Goal: Task Accomplishment & Management: Manage account settings

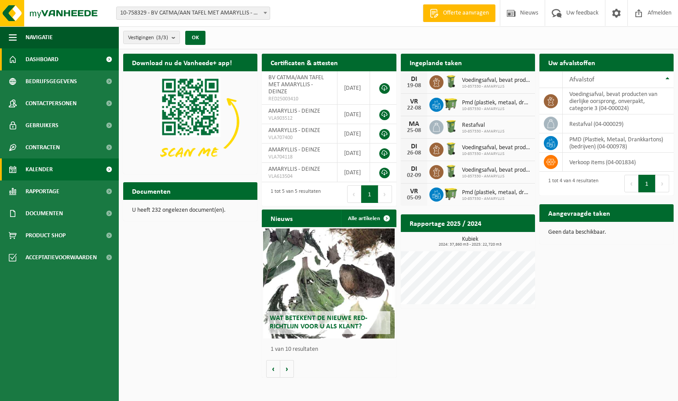
click at [39, 166] on span "Kalender" at bounding box center [39, 169] width 27 height 22
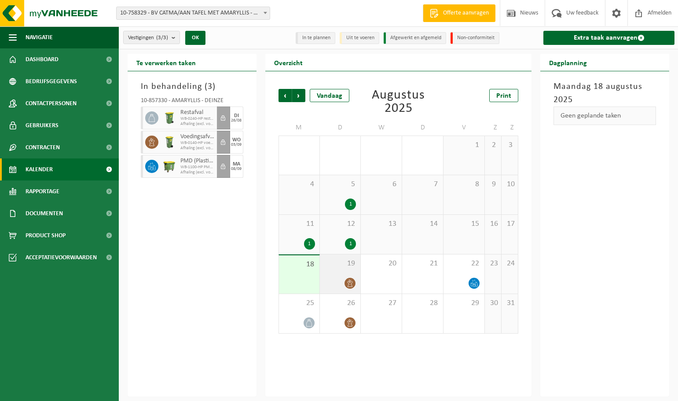
click at [349, 281] on icon at bounding box center [349, 282] width 7 height 7
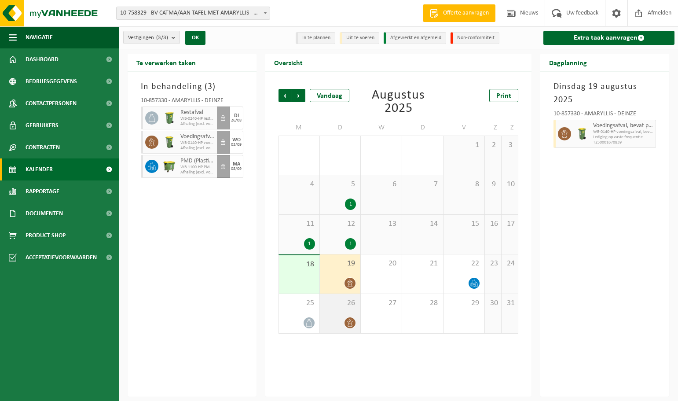
click at [351, 319] on icon at bounding box center [349, 322] width 7 height 7
click at [349, 281] on icon at bounding box center [349, 282] width 7 height 7
click at [649, 132] on span "button" at bounding box center [649, 134] width 7 height 18
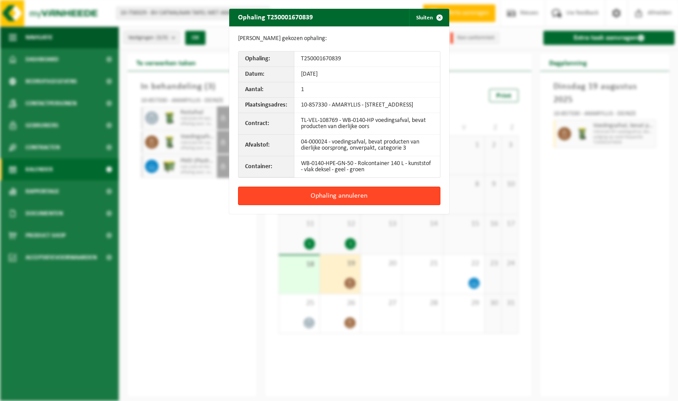
click at [337, 203] on button "Ophaling annuleren" at bounding box center [339, 195] width 202 height 18
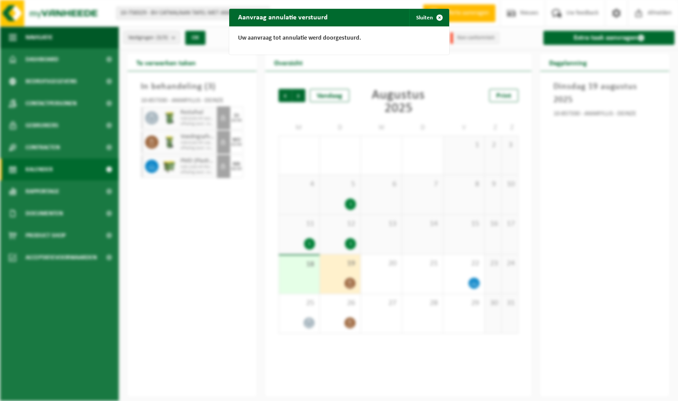
click at [390, 298] on div "Aanvraag annulatie verstuurd Sluiten Uw aanvraag tot annulatie werd doorgestuur…" at bounding box center [339, 200] width 678 height 401
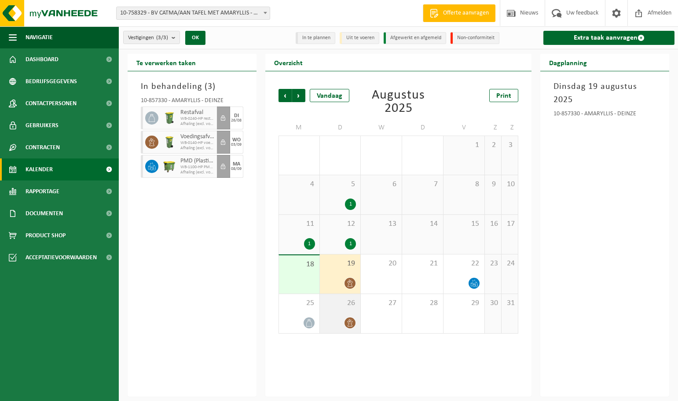
click at [351, 319] on icon at bounding box center [349, 322] width 7 height 7
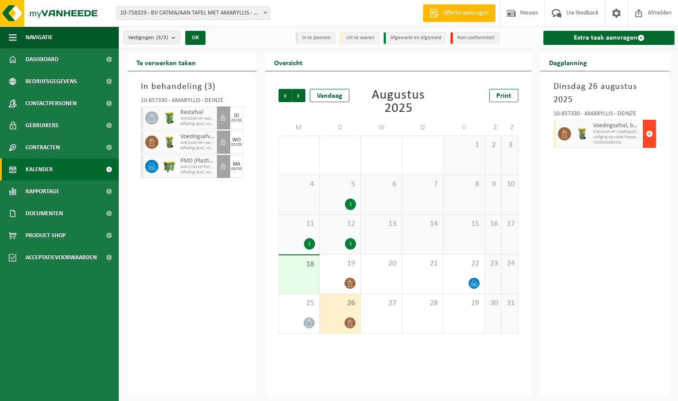
click at [651, 135] on span "button" at bounding box center [649, 134] width 7 height 18
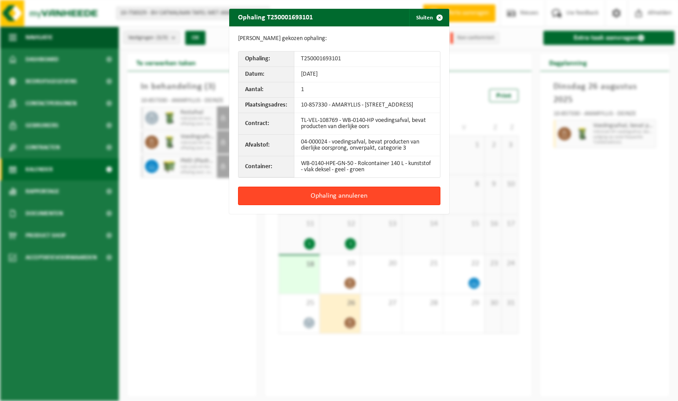
click at [357, 200] on button "Ophaling annuleren" at bounding box center [339, 195] width 202 height 18
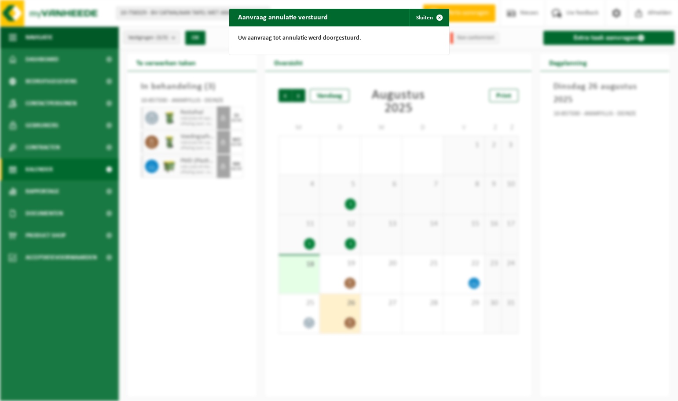
click at [410, 256] on div "Aanvraag annulatie verstuurd Sluiten Uw aanvraag tot annulatie werd doorgestuur…" at bounding box center [339, 200] width 678 height 401
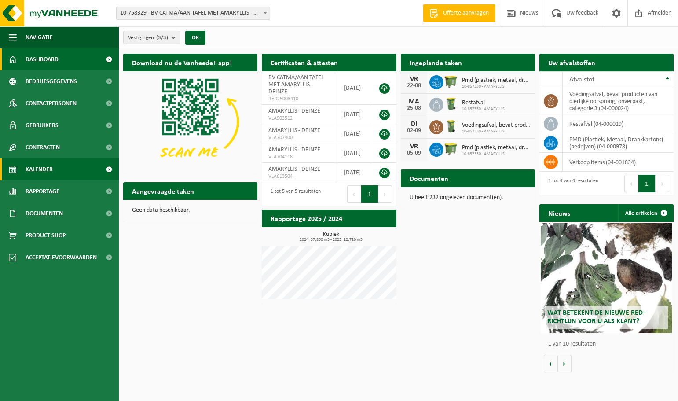
click at [48, 171] on span "Kalender" at bounding box center [39, 169] width 27 height 22
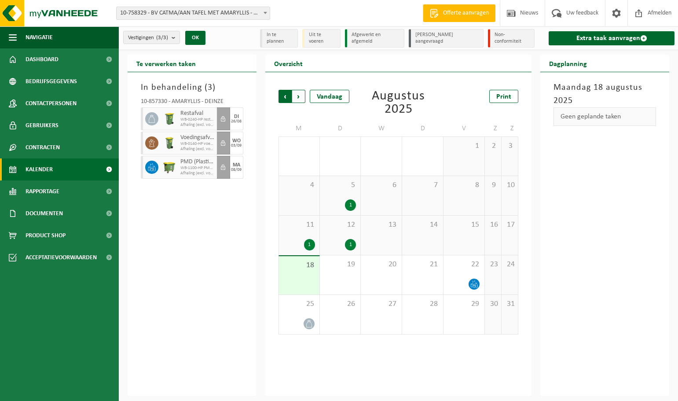
click at [299, 94] on span "Volgende" at bounding box center [298, 96] width 13 height 13
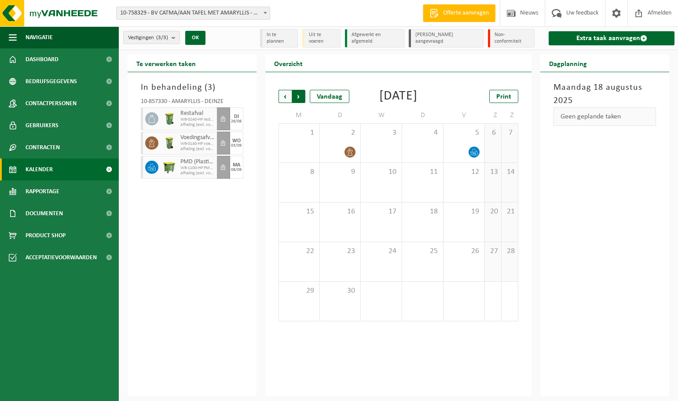
click at [284, 98] on span "Vorige" at bounding box center [284, 96] width 13 height 13
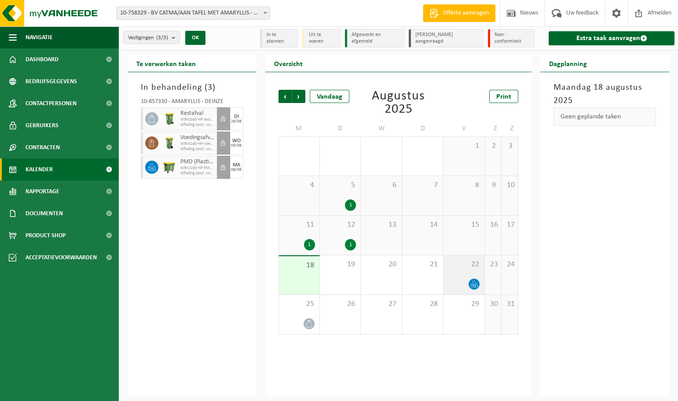
click at [473, 283] on icon at bounding box center [473, 283] width 7 height 7
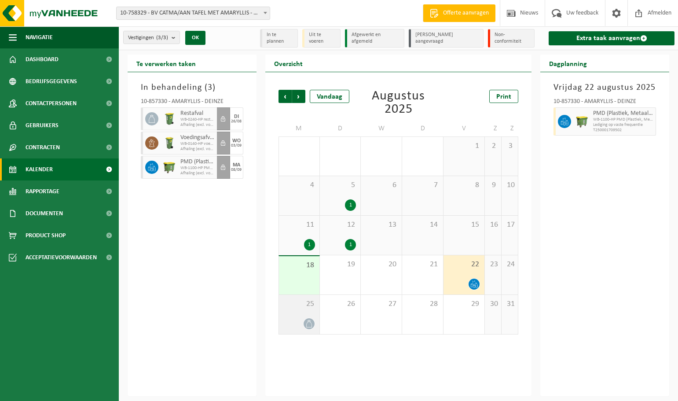
click at [310, 323] on icon at bounding box center [308, 323] width 7 height 7
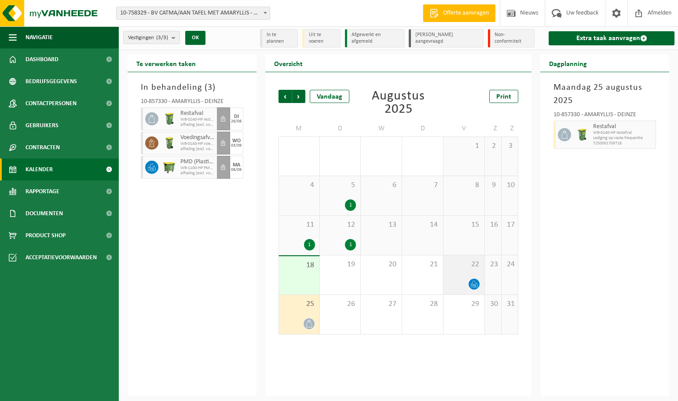
click at [475, 285] on icon at bounding box center [473, 283] width 7 height 7
